Goal: Information Seeking & Learning: Learn about a topic

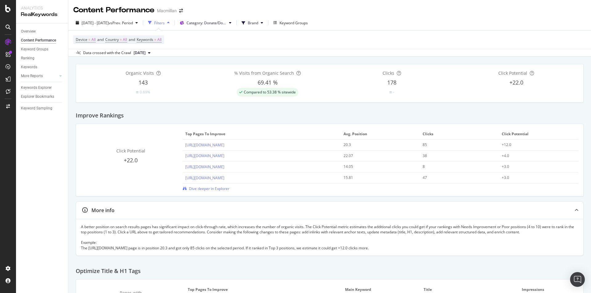
drag, startPoint x: 41, startPoint y: 119, endPoint x: 78, endPoint y: 120, distance: 37.0
click at [78, 120] on div "Improve Rankings" at bounding box center [330, 113] width 508 height 21
click at [194, 186] on span "Dive deeper in Explorer" at bounding box center [209, 188] width 40 height 5
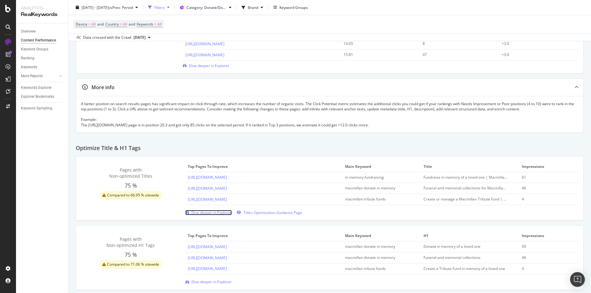
click at [194, 213] on span "Dive deeper in Explorer" at bounding box center [211, 212] width 40 height 5
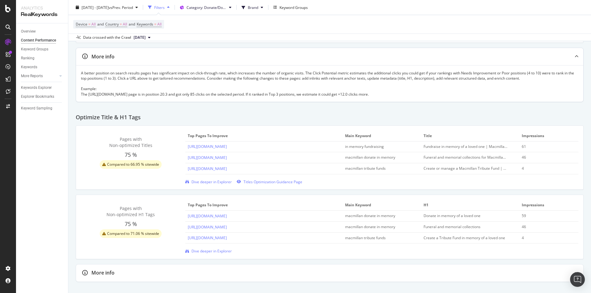
scroll to position [185, 0]
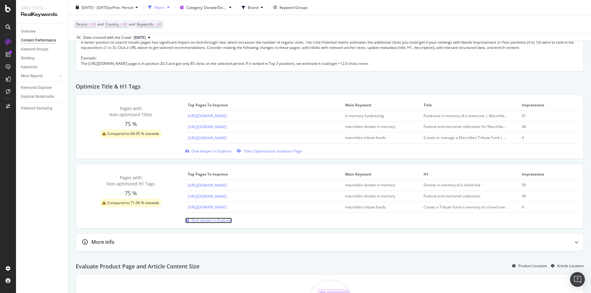
click at [190, 219] on link "Dive deeper in Explorer" at bounding box center [208, 220] width 46 height 5
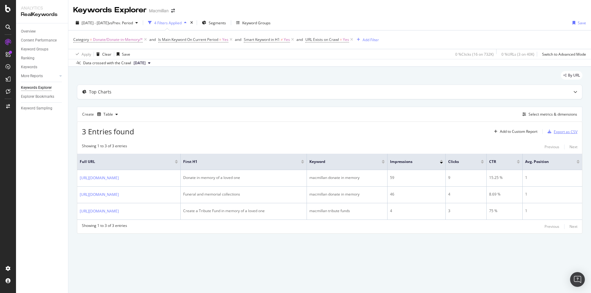
click at [559, 133] on div "Export as CSV" at bounding box center [566, 131] width 24 height 5
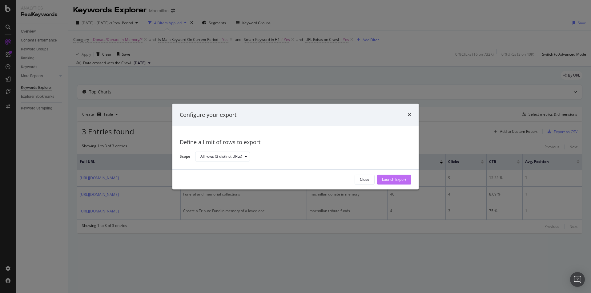
click at [407, 179] on button "Launch Export" at bounding box center [394, 180] width 34 height 10
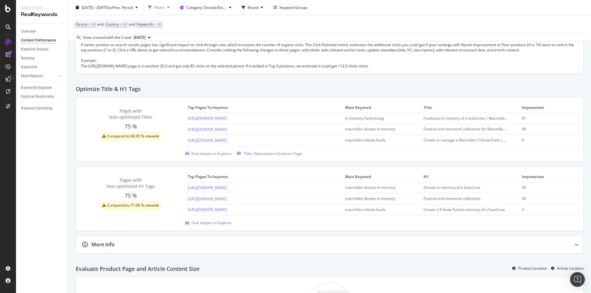
scroll to position [185, 0]
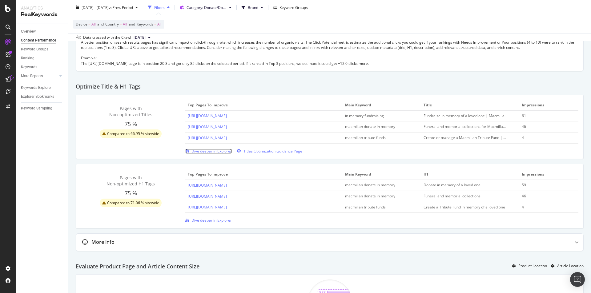
click at [202, 151] on span "Dive deeper in Explorer" at bounding box center [211, 151] width 40 height 5
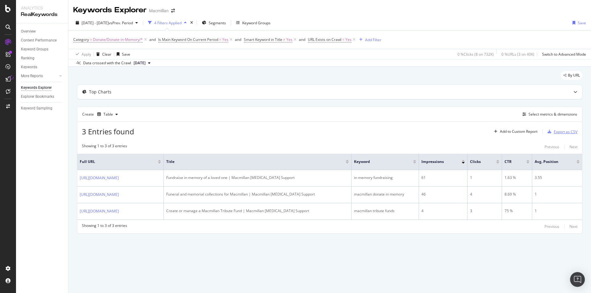
click at [558, 132] on div "Export as CSV" at bounding box center [566, 131] width 24 height 5
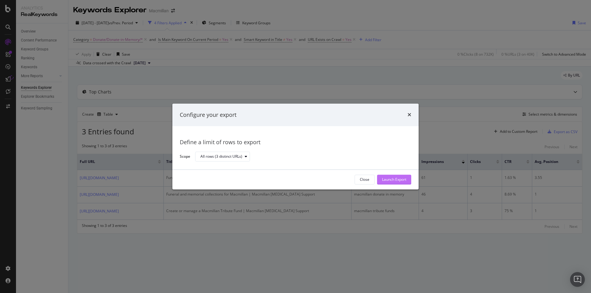
click at [403, 178] on div "Launch Export" at bounding box center [394, 179] width 24 height 5
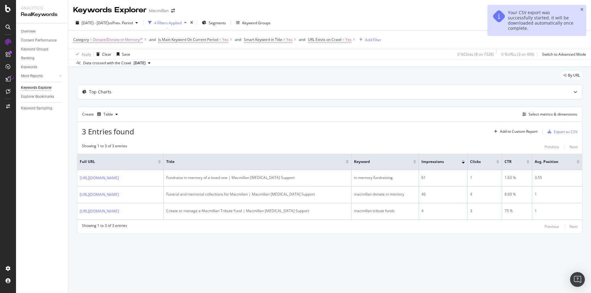
click at [153, 62] on button "[DATE]" at bounding box center [142, 62] width 22 height 7
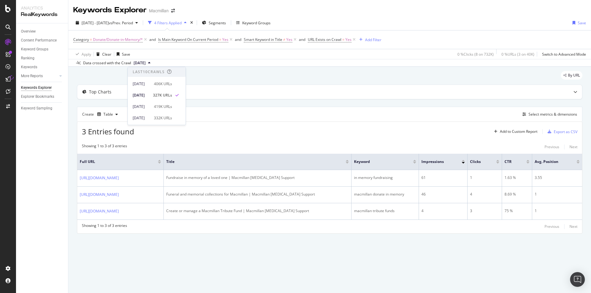
click at [153, 62] on button "[DATE]" at bounding box center [142, 62] width 22 height 7
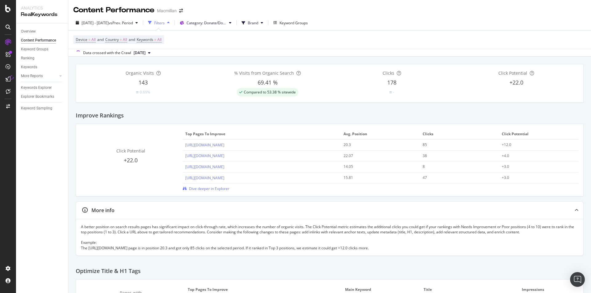
scroll to position [92, 0]
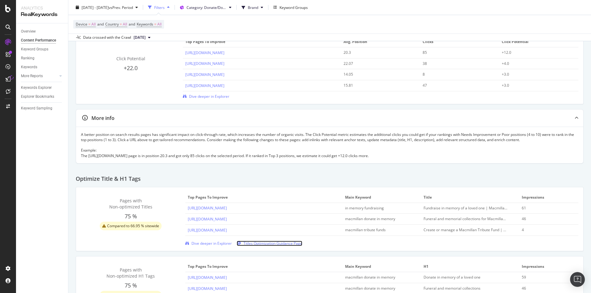
click at [246, 241] on span "Titles Optimization Guidance Page" at bounding box center [272, 243] width 59 height 5
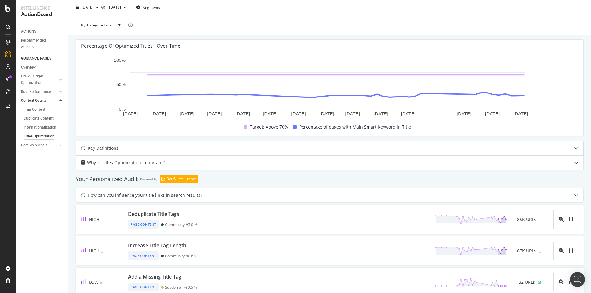
scroll to position [177, 0]
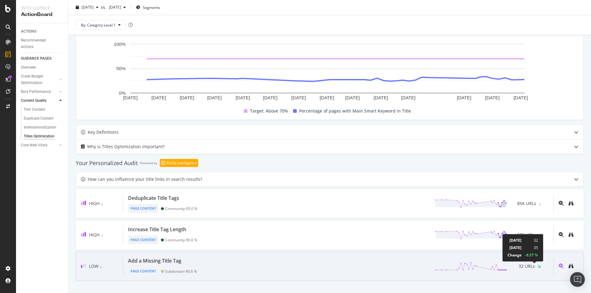
click at [537, 266] on icon at bounding box center [538, 266] width 3 height 5
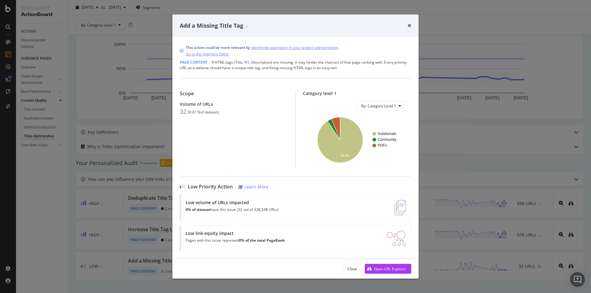
click at [406, 28] on div "Add a Missing Title Tag" at bounding box center [295, 26] width 231 height 8
click at [408, 28] on icon "times" at bounding box center [409, 25] width 4 height 5
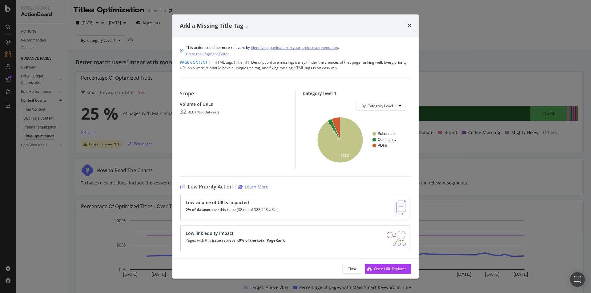
click at [407, 27] on div "Add a Missing Title Tag" at bounding box center [295, 26] width 231 height 8
click at [407, 25] on icon "times" at bounding box center [409, 25] width 4 height 5
drag, startPoint x: 409, startPoint y: 26, endPoint x: 17, endPoint y: 2, distance: 393.0
click at [408, 27] on icon "times" at bounding box center [409, 25] width 4 height 5
